Goal: Information Seeking & Learning: Find contact information

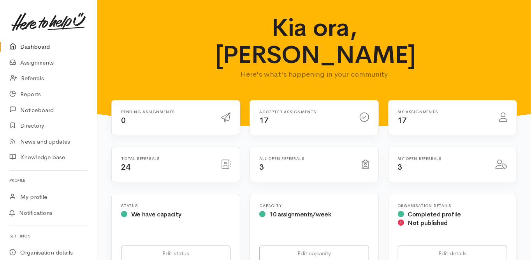
click at [39, 48] on link "Dashboard" at bounding box center [48, 47] width 97 height 16
click at [45, 62] on link "Assignments" at bounding box center [48, 63] width 97 height 16
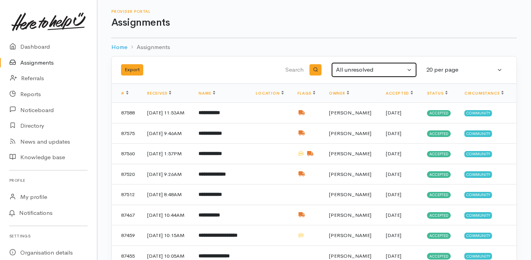
click at [345, 72] on div "All unresolved" at bounding box center [370, 69] width 69 height 9
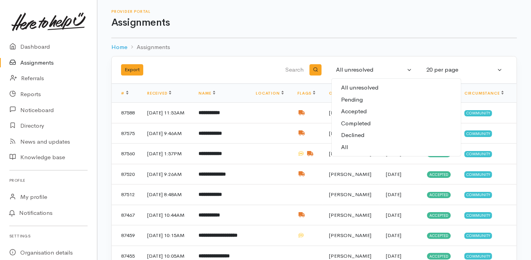
click at [348, 144] on link "All" at bounding box center [396, 147] width 129 height 12
select select "All"
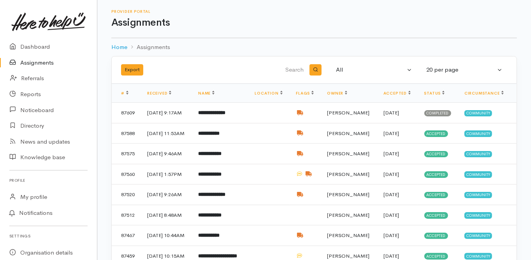
click at [294, 69] on input "search" at bounding box center [265, 70] width 79 height 19
type input "kempson"
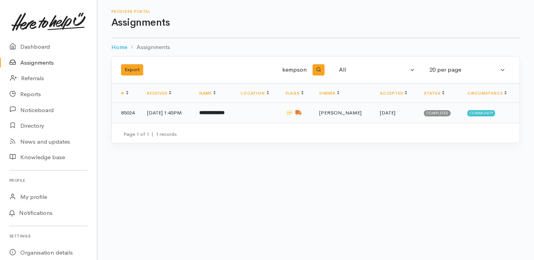
click at [225, 110] on b "**********" at bounding box center [211, 112] width 25 height 5
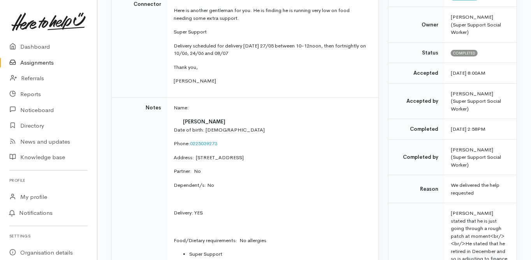
scroll to position [156, 0]
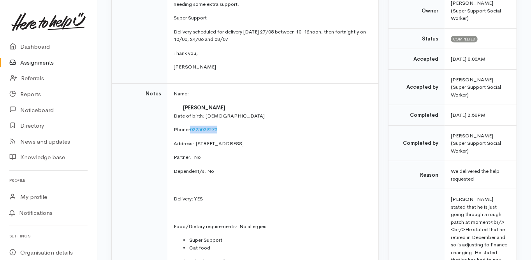
drag, startPoint x: 220, startPoint y: 128, endPoint x: 190, endPoint y: 132, distance: 30.6
click at [190, 132] on p "Phone:  0225039273" at bounding box center [271, 130] width 195 height 8
copy p "0225039273"
drag, startPoint x: 197, startPoint y: 141, endPoint x: 268, endPoint y: 143, distance: 70.9
click at [268, 143] on p "Address:  2B Opal Drive, Papamoa Beach, Tauranga, New Zealand" at bounding box center [271, 144] width 195 height 8
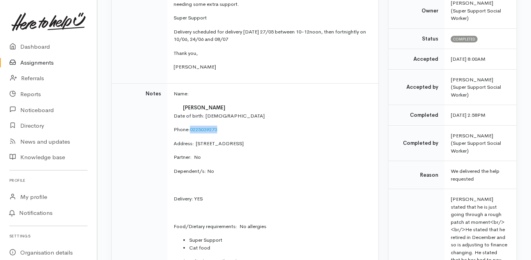
copy p "2B Opal Drive, Papamoa Beach,"
click at [133, 155] on td "Notes" at bounding box center [140, 187] width 56 height 209
drag, startPoint x: 234, startPoint y: 114, endPoint x: 206, endPoint y: 116, distance: 28.1
click at [206, 116] on p "Date of birth: 28/10/1953" at bounding box center [271, 116] width 195 height 8
copy p "28/10/1953"
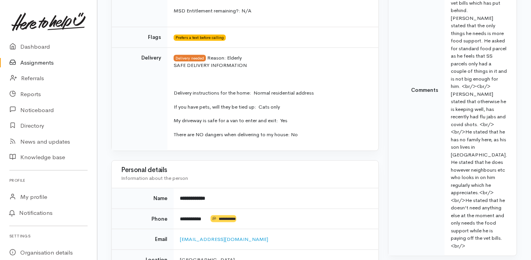
scroll to position [530, 0]
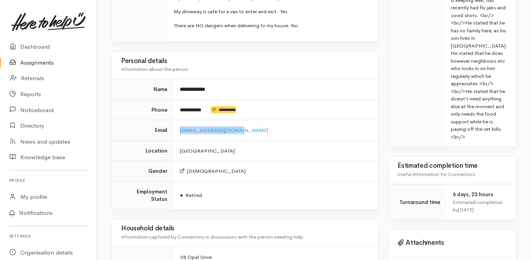
drag, startPoint x: 234, startPoint y: 128, endPoint x: 177, endPoint y: 129, distance: 57.3
click at [177, 129] on td "davejk3@hotmail.co.nz" at bounding box center [276, 130] width 204 height 21
copy link "davejk3@hotmail.co.nz"
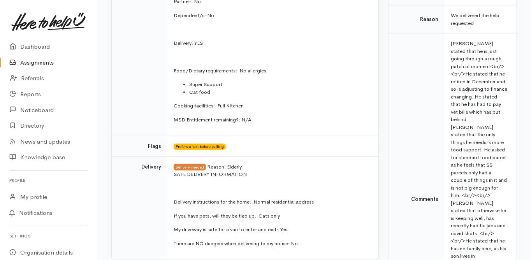
scroll to position [93, 0]
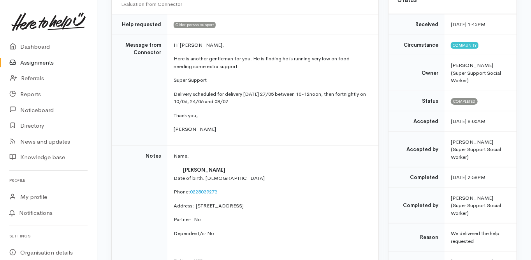
click at [112, 187] on td "Notes" at bounding box center [140, 250] width 56 height 209
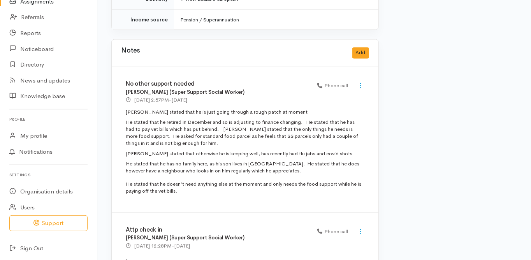
scroll to position [897, 0]
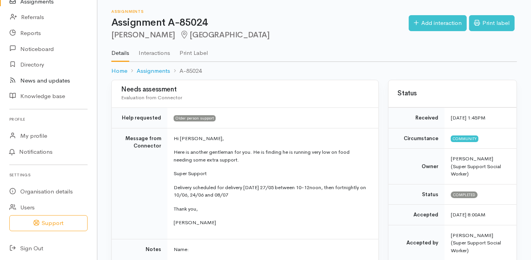
scroll to position [0, 0]
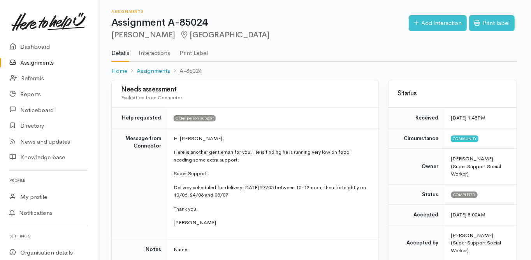
click at [37, 60] on link "Assignments" at bounding box center [48, 63] width 97 height 16
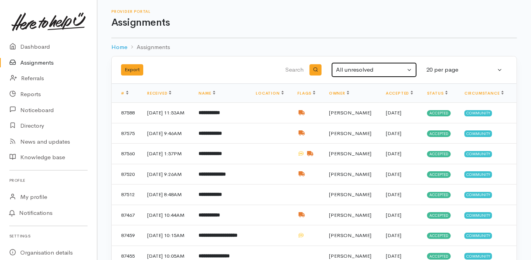
click at [359, 71] on div "All unresolved" at bounding box center [370, 69] width 69 height 9
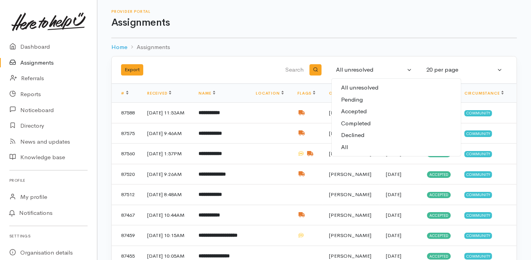
click at [349, 147] on link "All" at bounding box center [396, 147] width 129 height 12
select select "All"
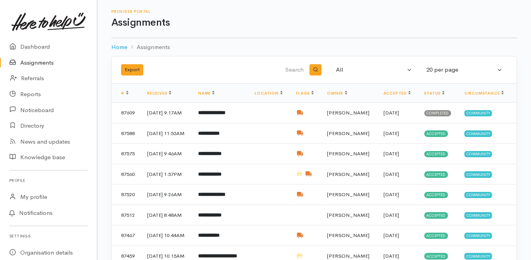
click at [293, 74] on input "search" at bounding box center [265, 70] width 79 height 19
type input "heeni"
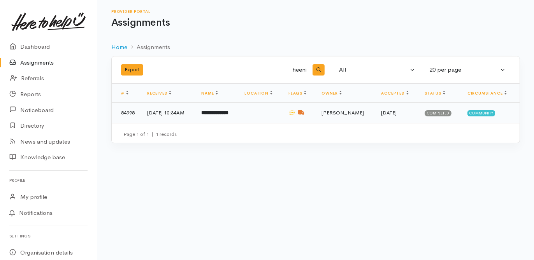
click at [229, 113] on b "**********" at bounding box center [214, 112] width 27 height 5
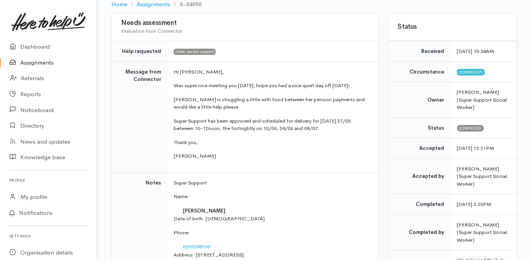
scroll to position [125, 0]
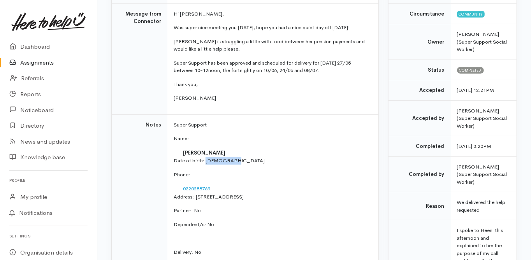
drag, startPoint x: 234, startPoint y: 167, endPoint x: 205, endPoint y: 170, distance: 28.6
click at [205, 165] on p "Date of birth: [DEMOGRAPHIC_DATA]" at bounding box center [271, 161] width 195 height 8
copy p "[DATE]"
click at [145, 217] on td "Notes" at bounding box center [140, 229] width 56 height 231
drag, startPoint x: 196, startPoint y: 203, endPoint x: 232, endPoint y: 206, distance: 36.7
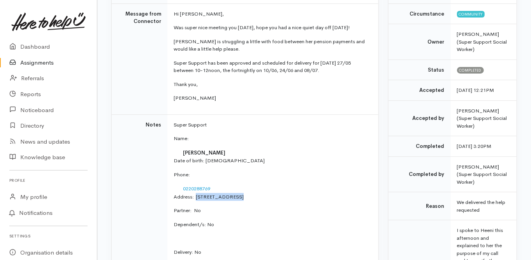
click at [232, 201] on p "Address:  [STREET_ADDRESS]" at bounding box center [271, 197] width 195 height 8
copy p "18 Te Reti Views"
drag, startPoint x: 213, startPoint y: 193, endPoint x: 181, endPoint y: 198, distance: 32.3
click at [181, 193] on td "0220288769" at bounding box center [271, 189] width 195 height 9
copy link "0220288769"
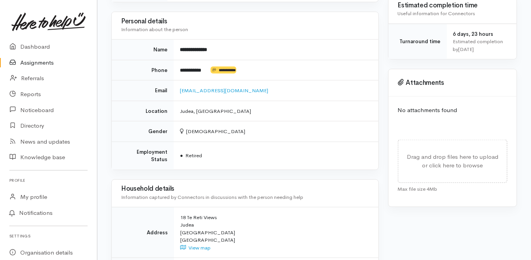
scroll to position [592, 0]
drag, startPoint x: 245, startPoint y: 97, endPoint x: 191, endPoint y: 95, distance: 53.4
click at [177, 97] on td "heeni.kerekere@gmail.com" at bounding box center [276, 90] width 204 height 21
copy link "heeni.kerekere@gmail.com"
click at [189, 172] on div "Needs assessment Evaluation from Connector Help requested Older person support …" at bounding box center [245, 9] width 277 height 1042
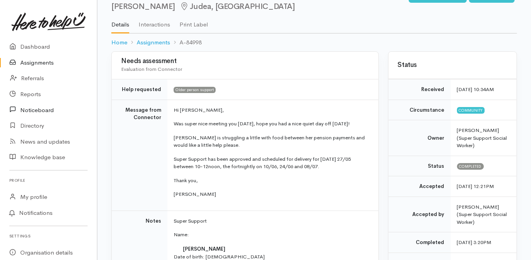
scroll to position [0, 0]
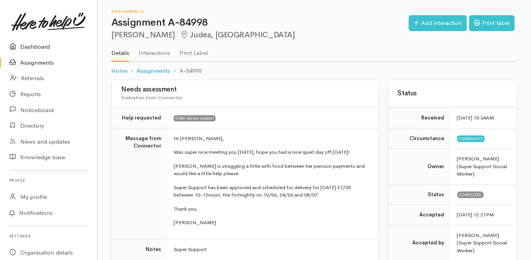
click at [39, 43] on link "Dashboard" at bounding box center [48, 47] width 97 height 16
